Goal: Register for event/course

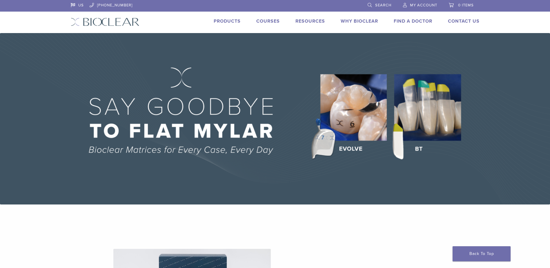
click at [272, 22] on link "Courses" at bounding box center [267, 21] width 23 height 6
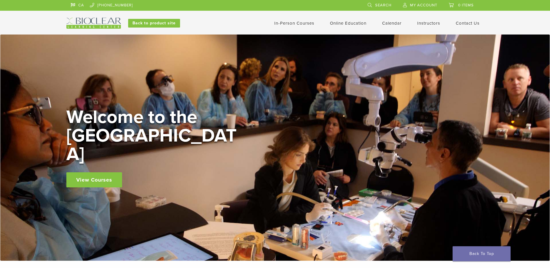
click at [283, 25] on link "In-Person Courses" at bounding box center [294, 23] width 40 height 5
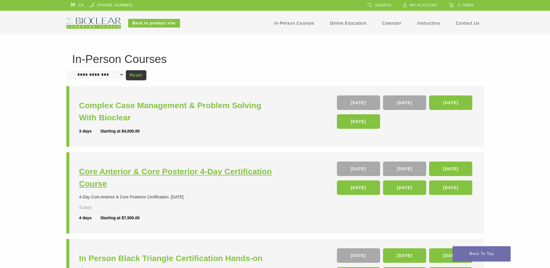
click at [208, 169] on h3 "Core Anterior & Core Posterior 4-Day Certification Course" at bounding box center [178, 178] width 198 height 24
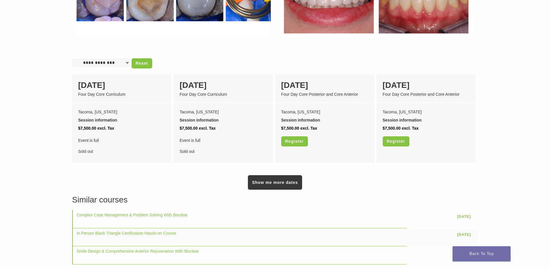
scroll to position [464, 0]
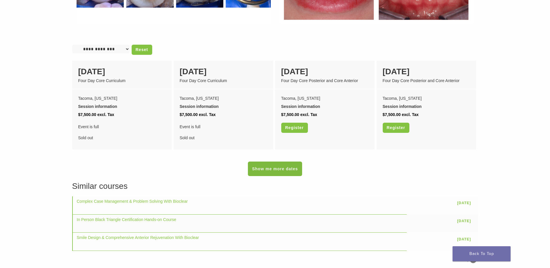
click at [273, 163] on link "Show me more dates" at bounding box center [275, 169] width 54 height 15
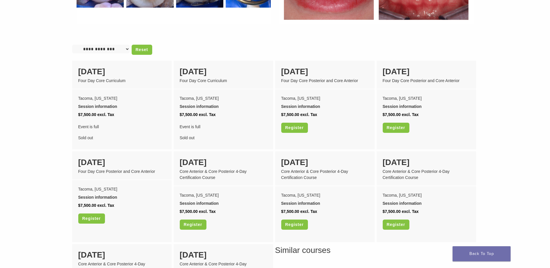
scroll to position [493, 0]
